Goal: Task Accomplishment & Management: Complete application form

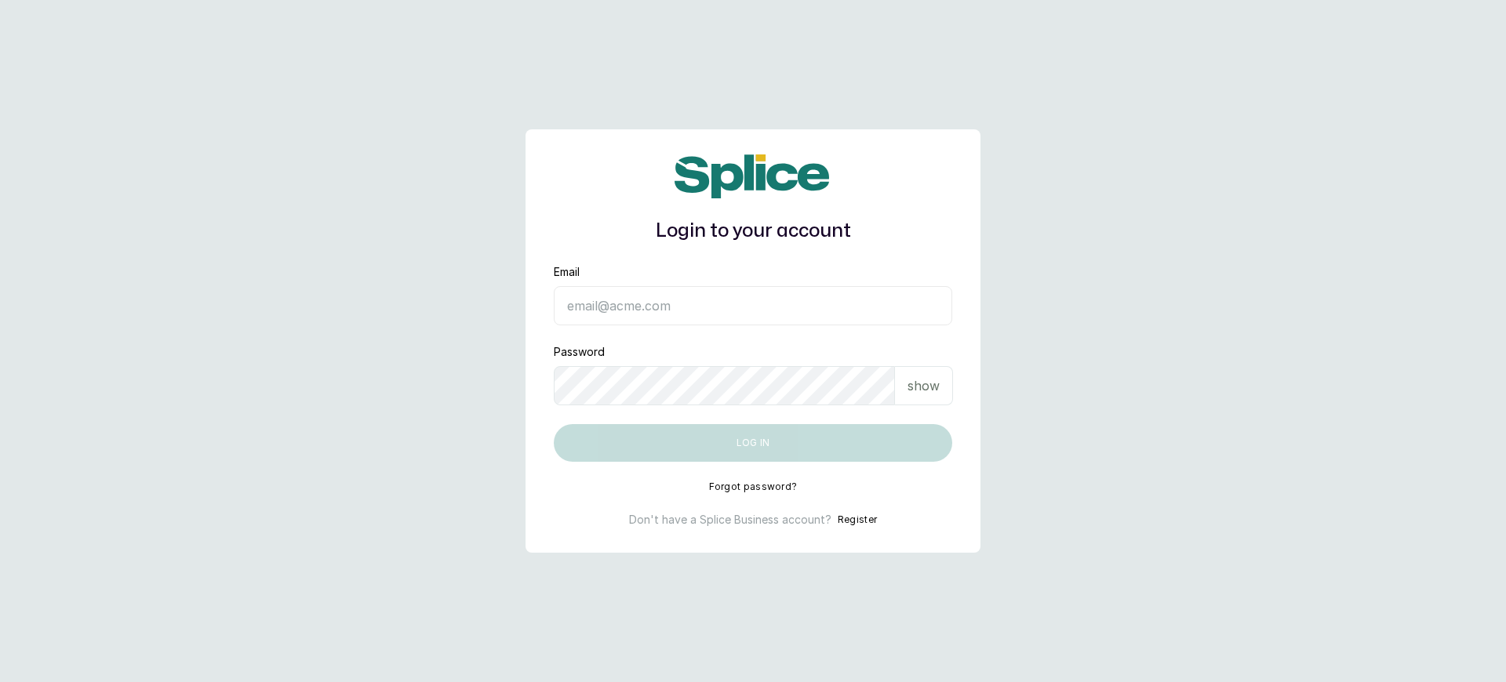
click at [753, 231] on h1 "Login to your account" at bounding box center [753, 231] width 398 height 28
click at [856, 520] on button "Register" at bounding box center [857, 520] width 39 height 16
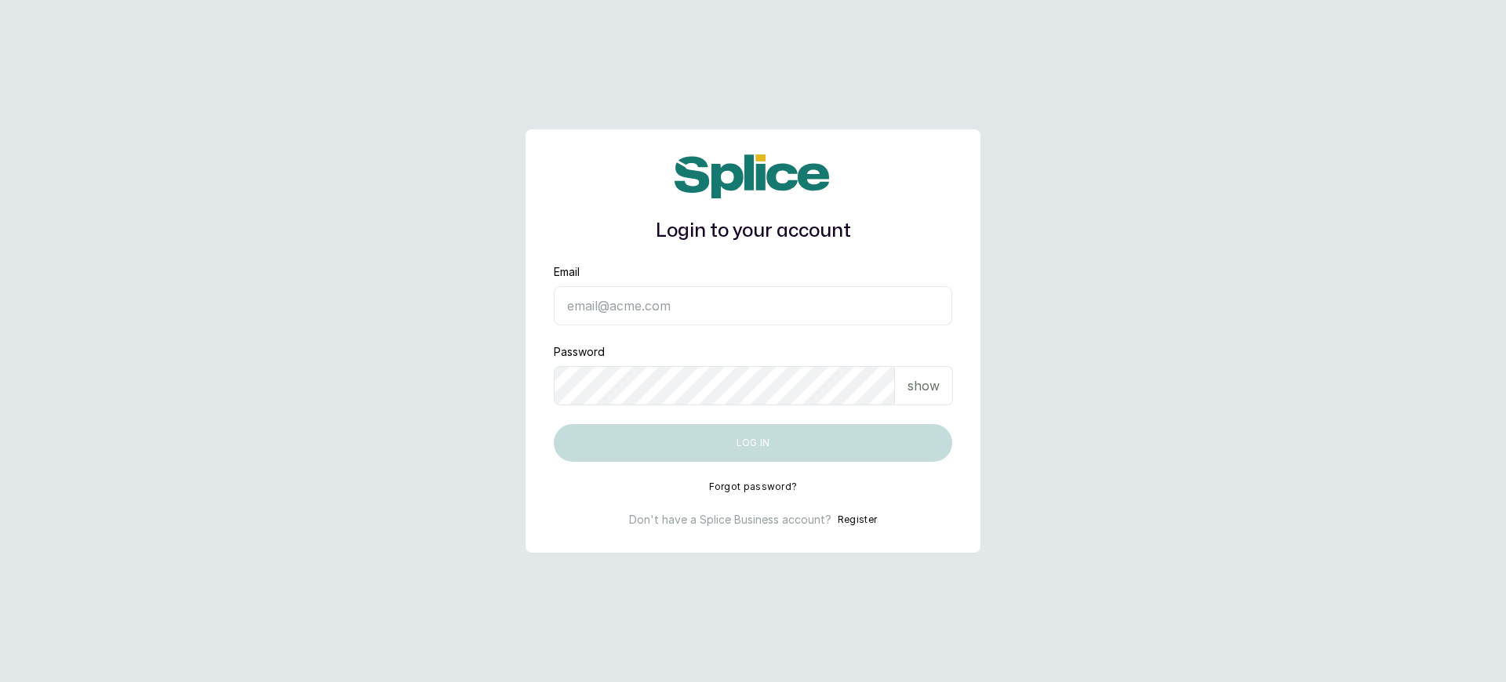
click at [856, 520] on button "Register" at bounding box center [857, 520] width 39 height 16
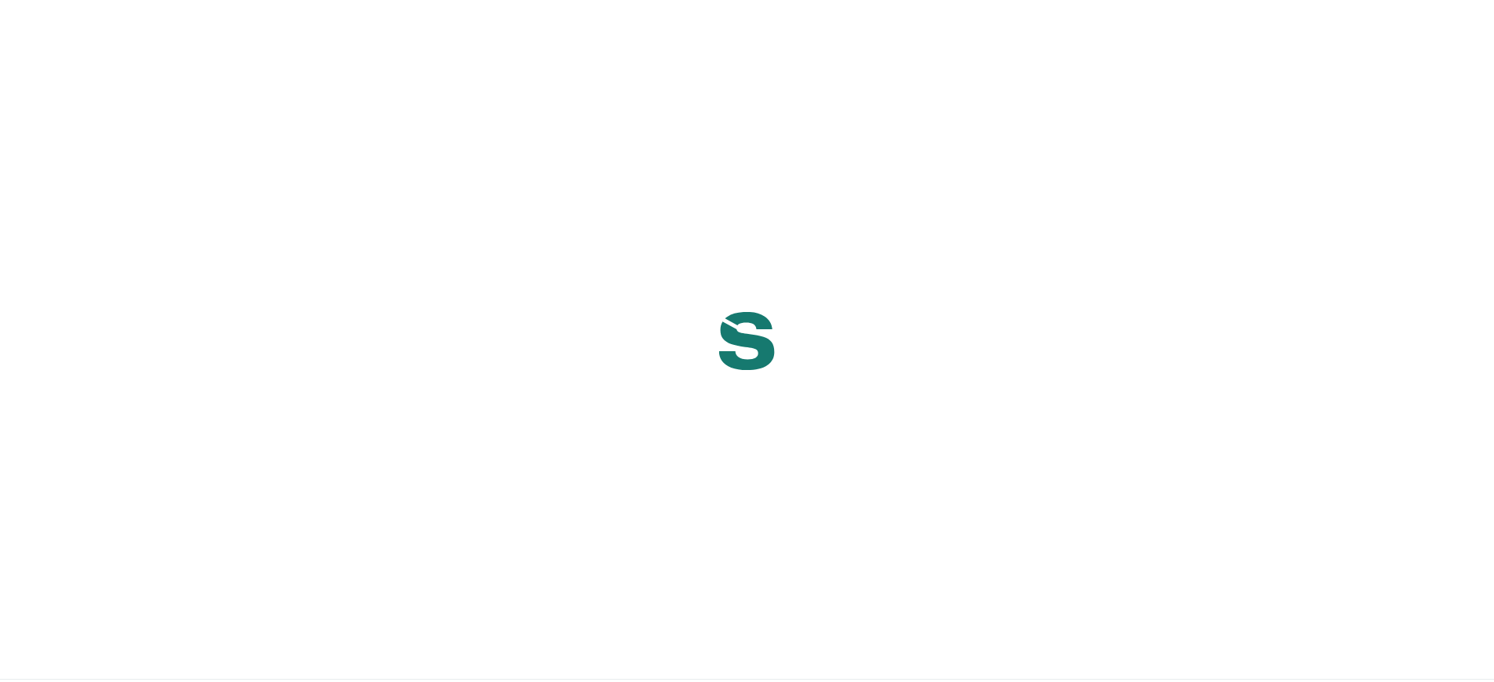
scroll to position [654, 0]
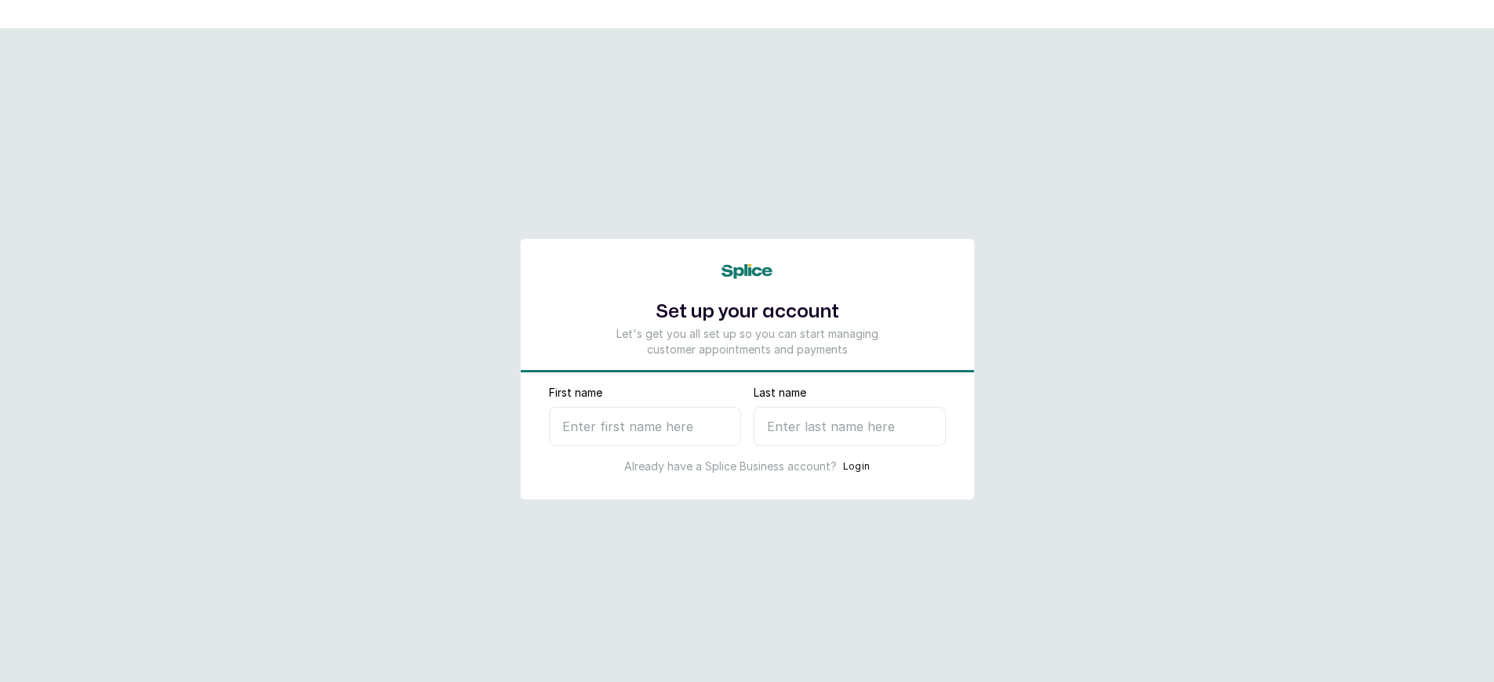
click at [747, 341] on p "Let's get you all set up so you can start managing customer appointments and pa…" at bounding box center [747, 341] width 278 height 31
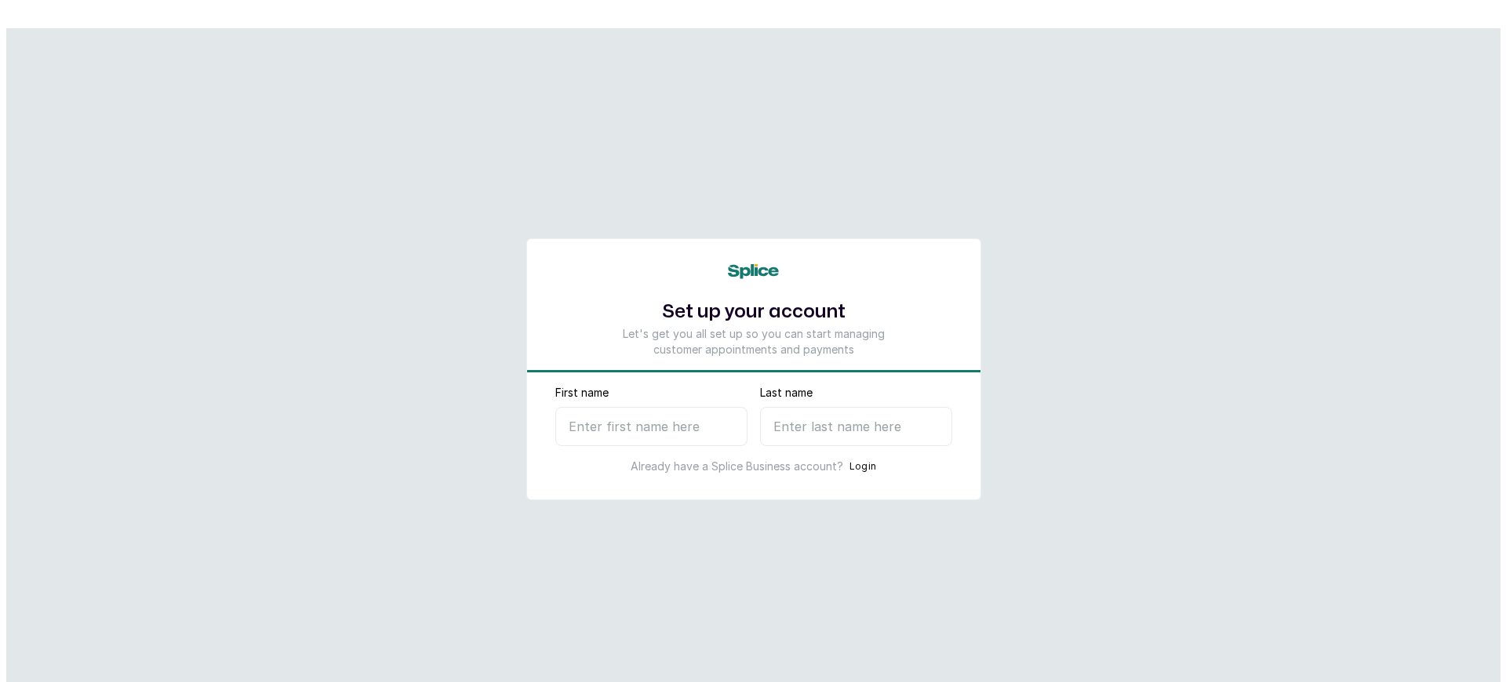
scroll to position [0, 0]
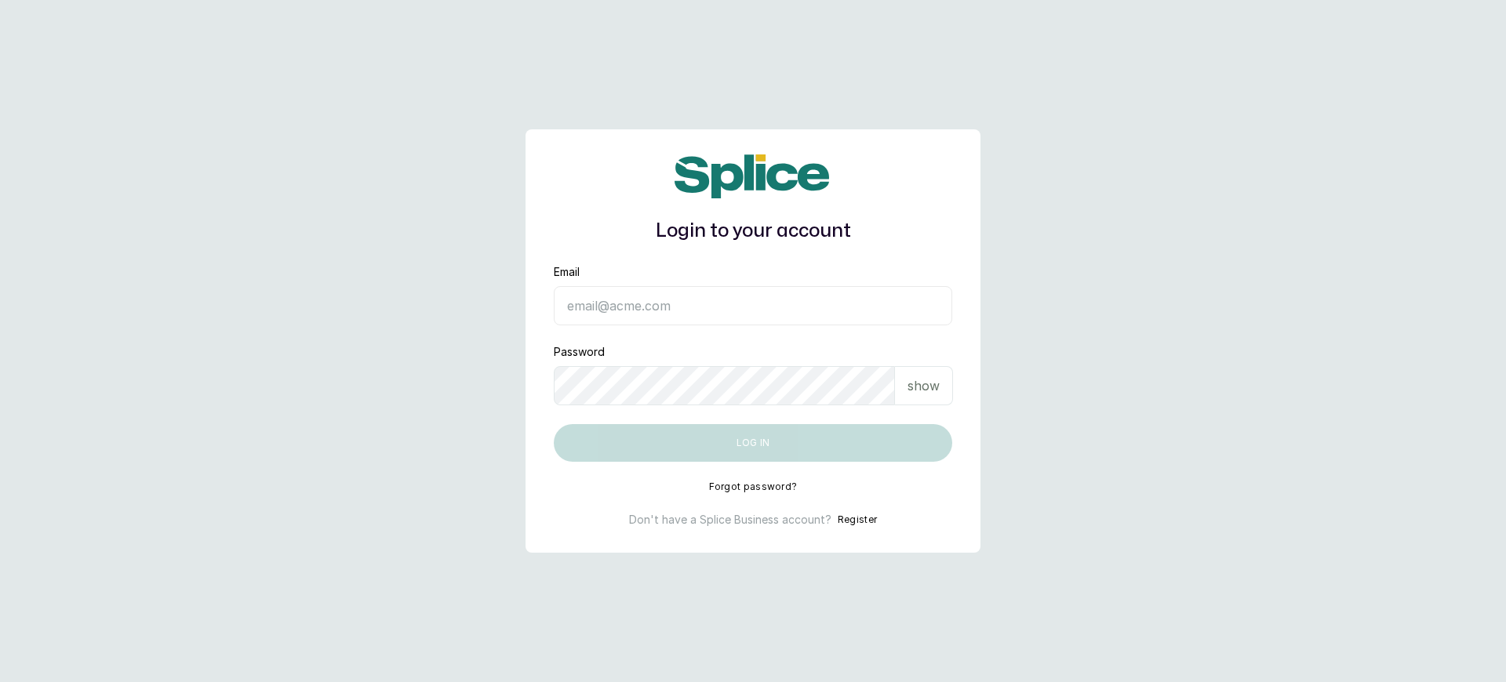
click at [856, 520] on button "Register" at bounding box center [857, 520] width 39 height 16
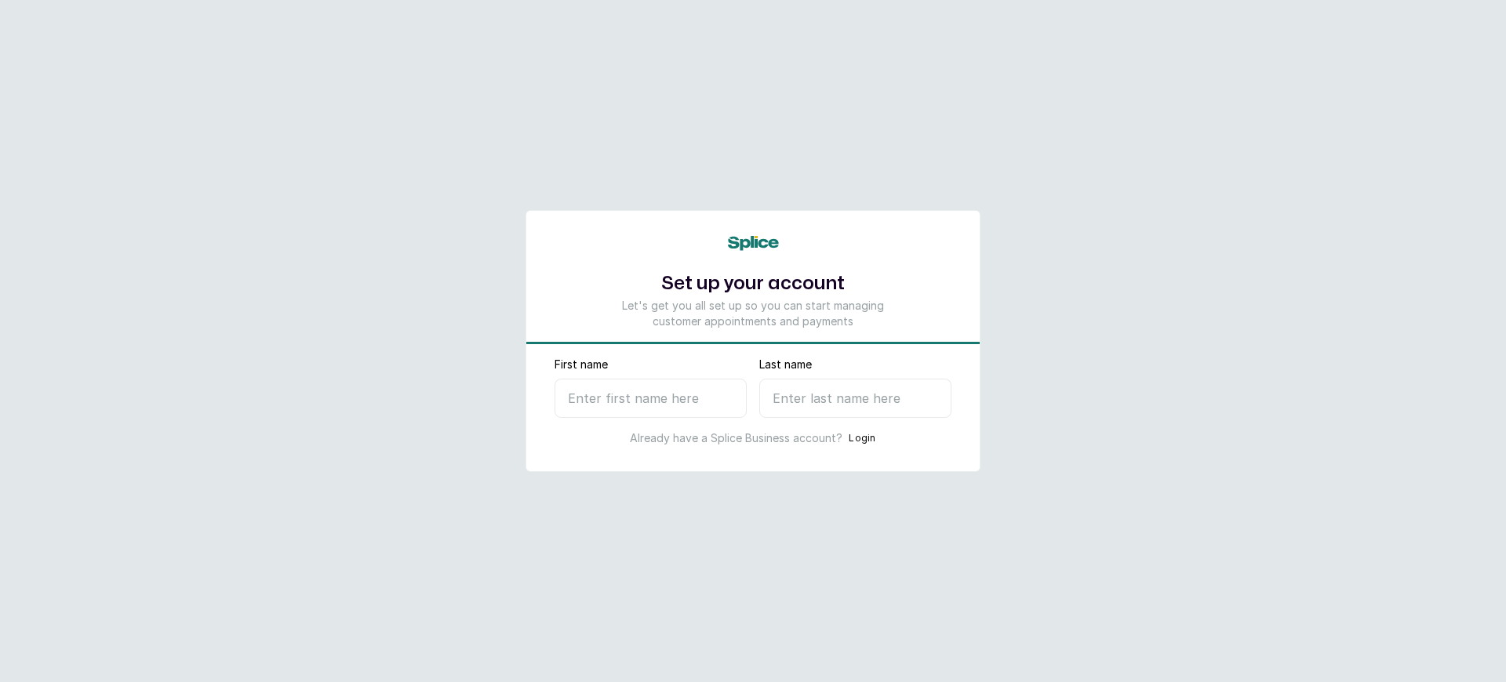
click at [753, 313] on p "Let's get you all set up so you can start managing customer appointments and pa…" at bounding box center [753, 313] width 278 height 31
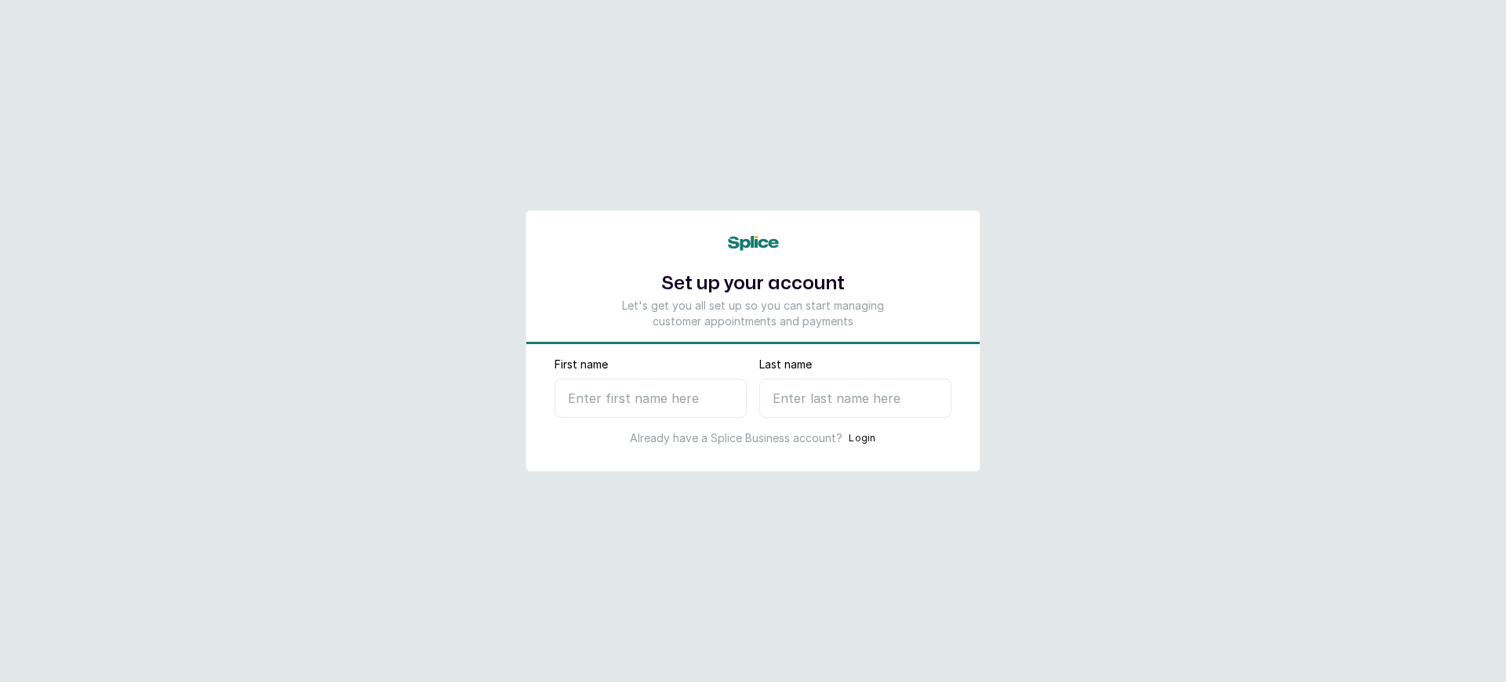
click at [862, 438] on button "Login" at bounding box center [862, 439] width 27 height 16
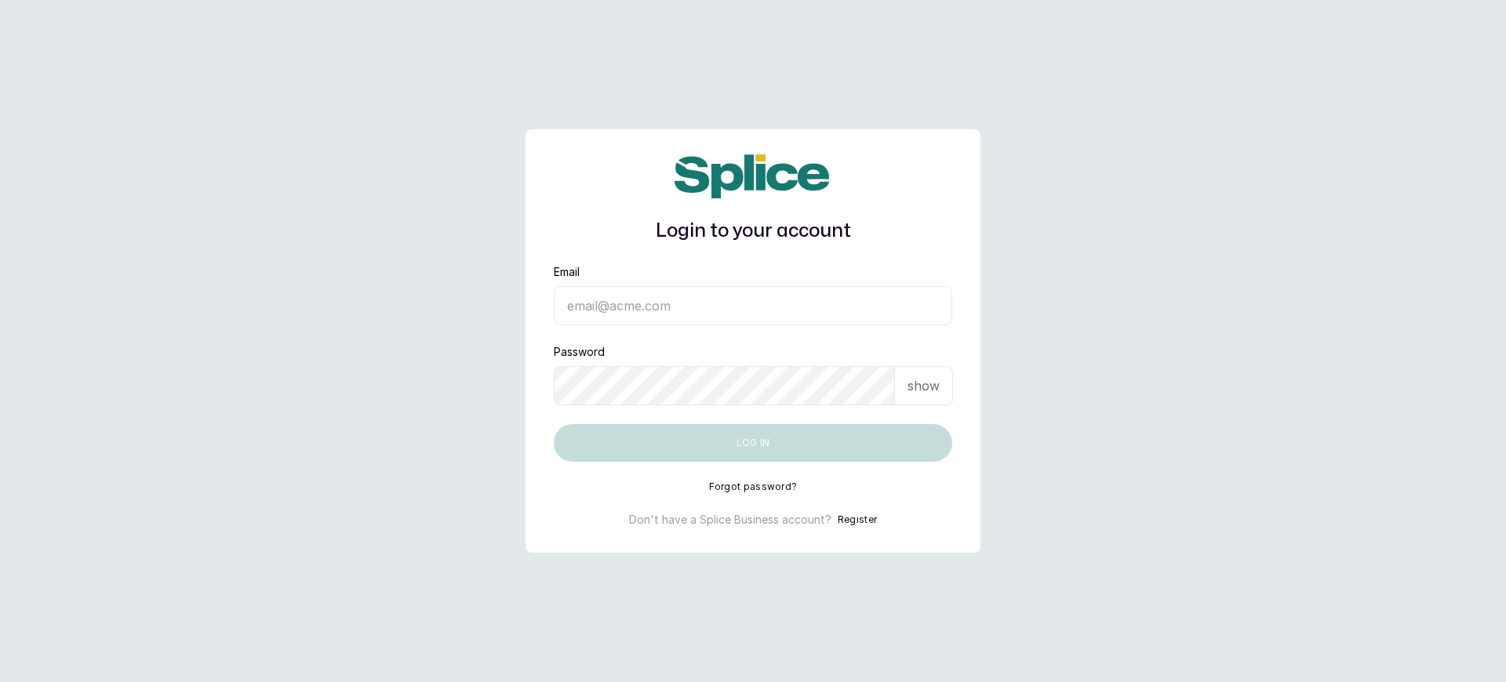
click at [753, 231] on h1 "Login to your account" at bounding box center [753, 231] width 398 height 28
click at [856, 520] on button "Register" at bounding box center [857, 520] width 39 height 16
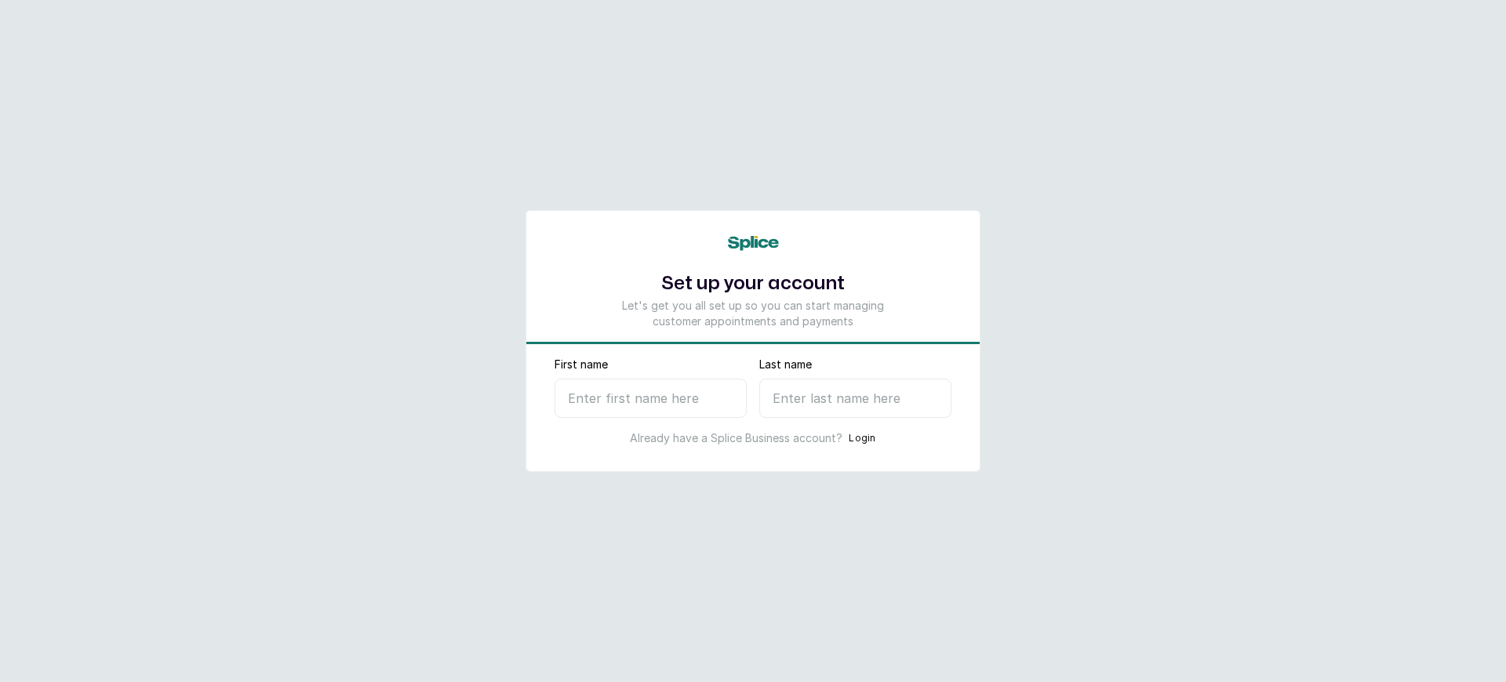
click at [753, 313] on p "Let's get you all set up so you can start managing customer appointments and pa…" at bounding box center [753, 313] width 278 height 31
click at [862, 438] on button "Login" at bounding box center [862, 439] width 27 height 16
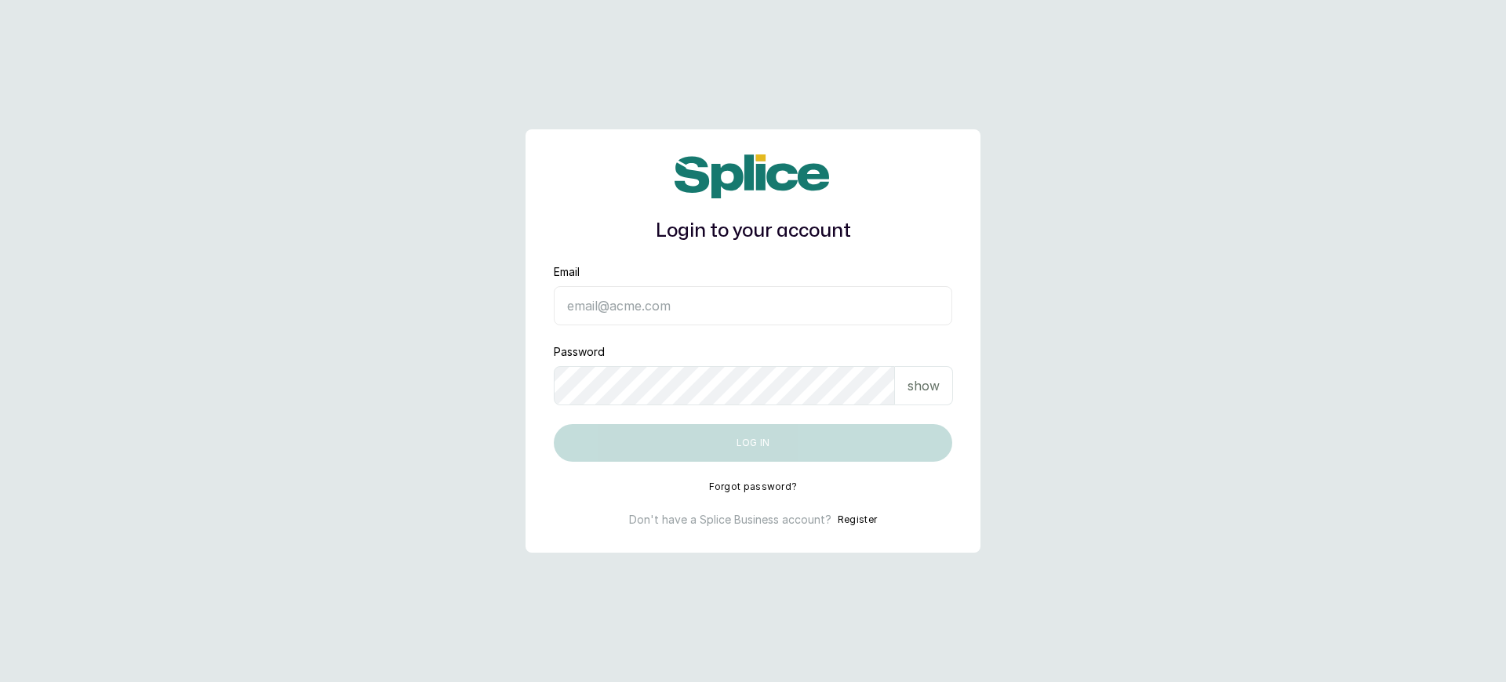
click at [856, 520] on button "Register" at bounding box center [857, 520] width 39 height 16
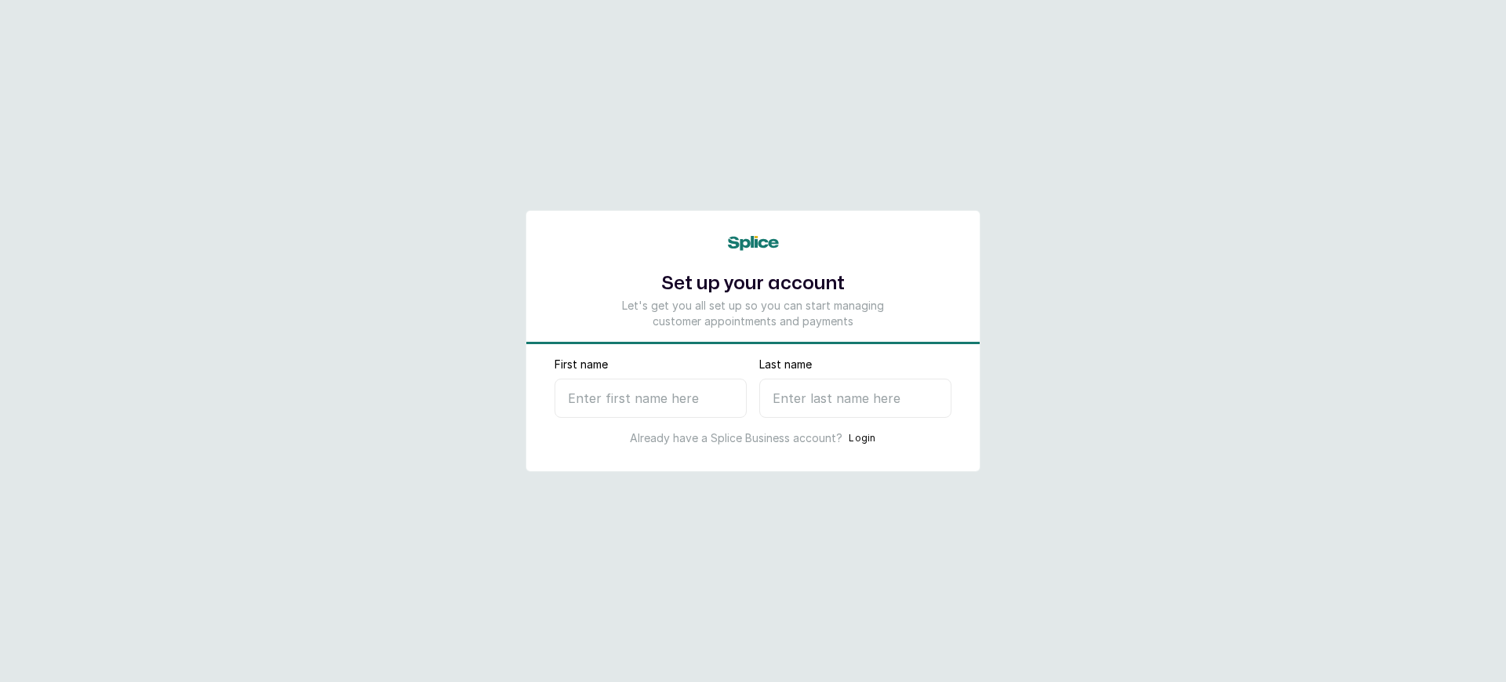
click at [753, 313] on p "Let's get you all set up so you can start managing customer appointments and pa…" at bounding box center [753, 313] width 278 height 31
click at [862, 438] on button "Login" at bounding box center [862, 439] width 27 height 16
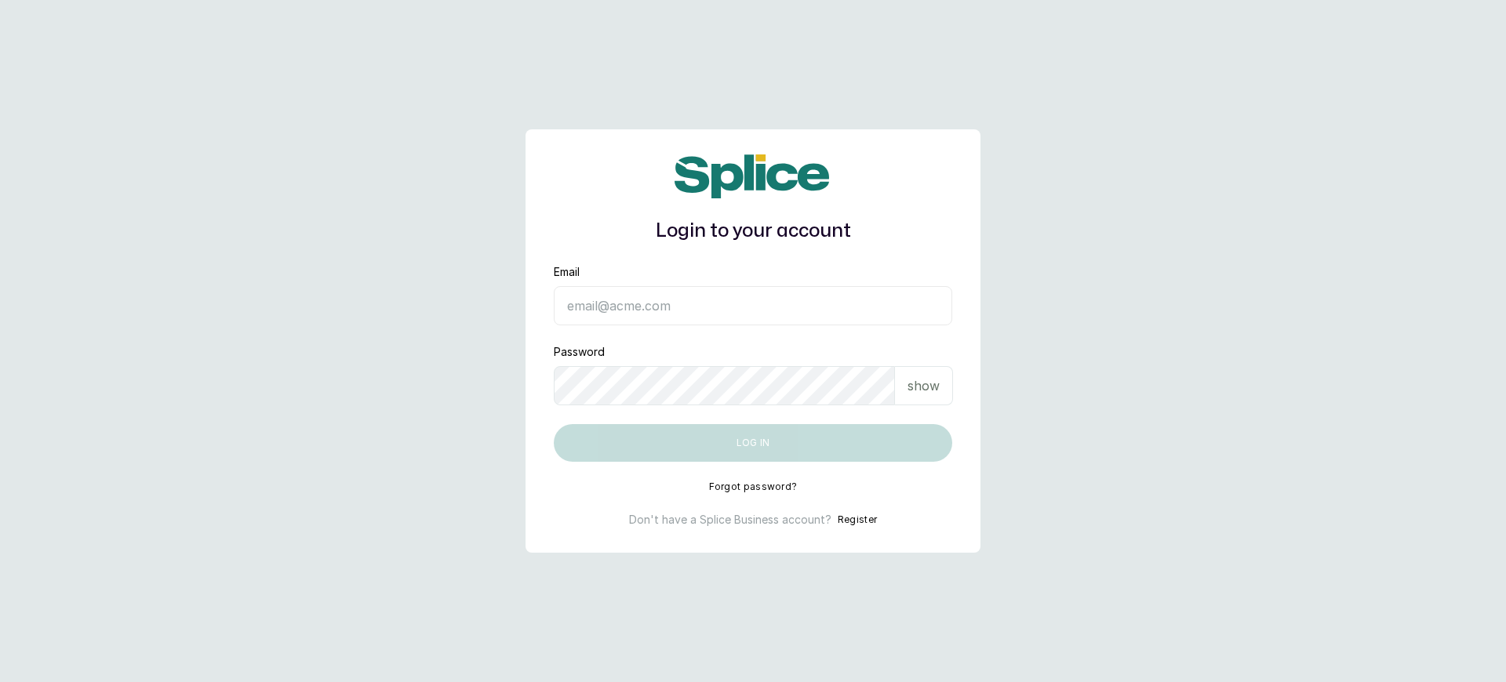
click at [856, 520] on button "Register" at bounding box center [857, 520] width 39 height 16
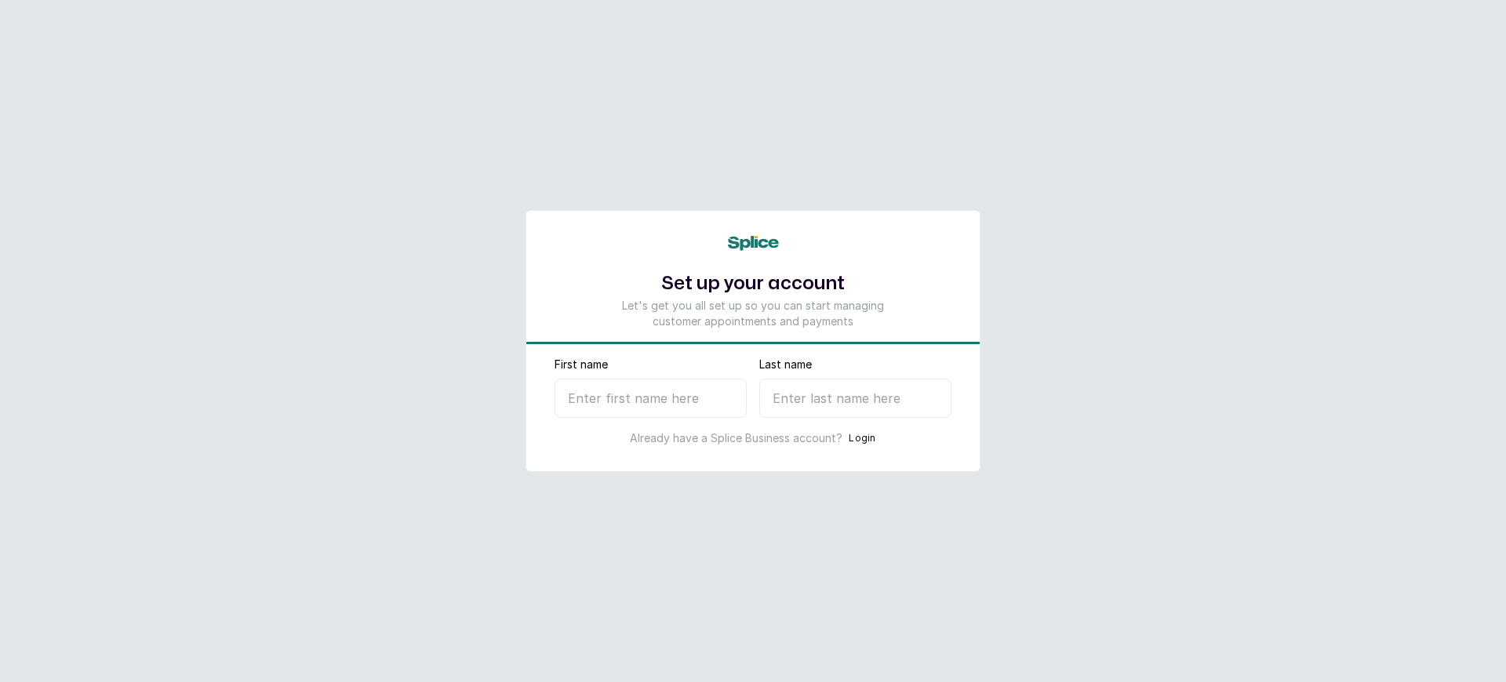
click at [753, 313] on p "Let's get you all set up so you can start managing customer appointments and pa…" at bounding box center [753, 313] width 278 height 31
click at [862, 438] on button "Login" at bounding box center [862, 439] width 27 height 16
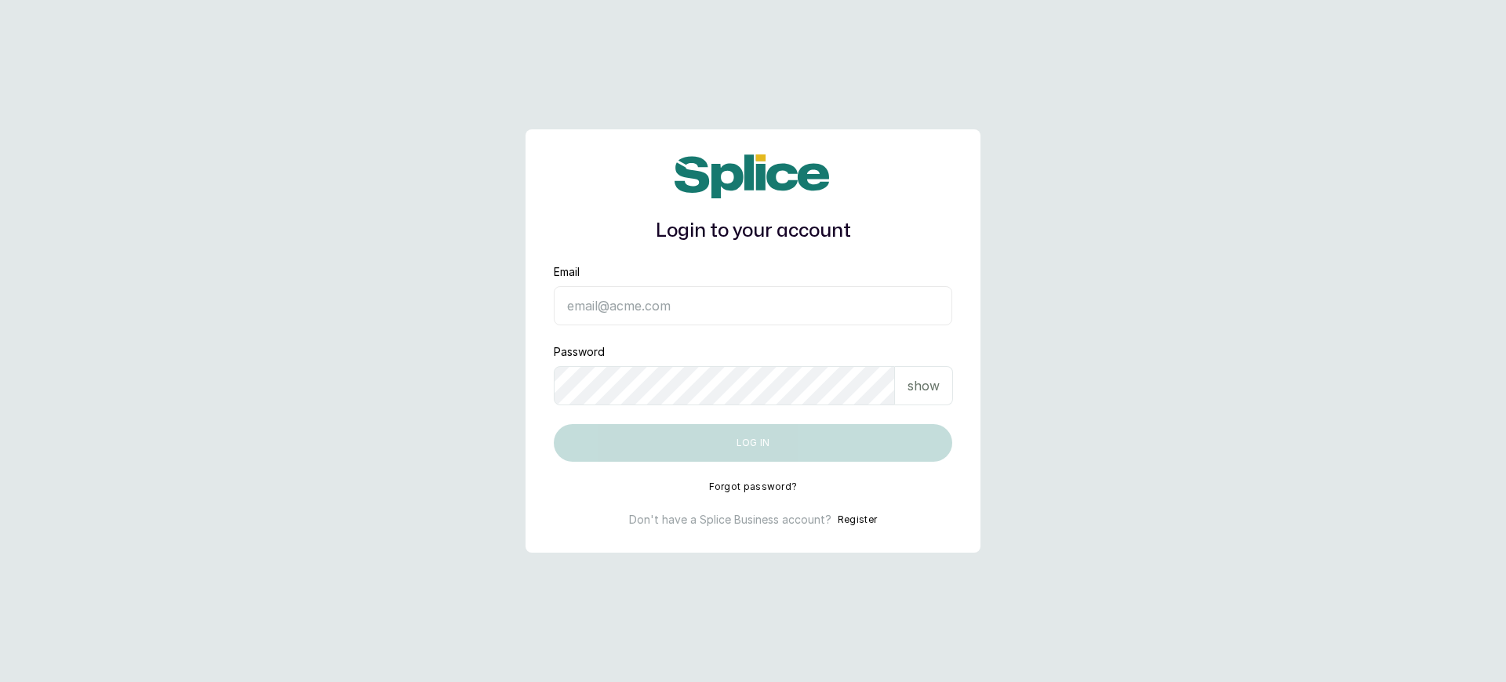
click at [753, 231] on h1 "Login to your account" at bounding box center [753, 231] width 398 height 28
click at [856, 520] on button "Register" at bounding box center [857, 520] width 39 height 16
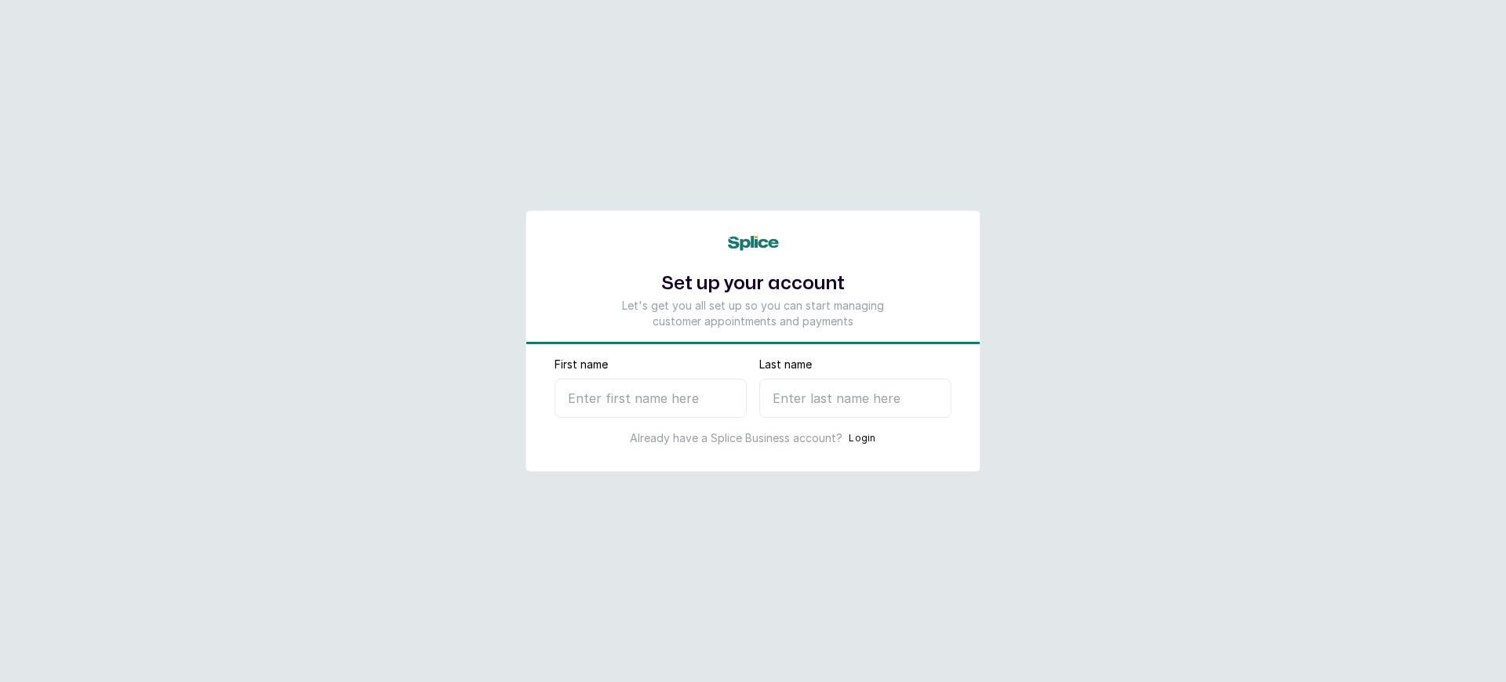
click at [862, 438] on button "Login" at bounding box center [862, 439] width 27 height 16
